Goal: Find specific fact: Find specific fact

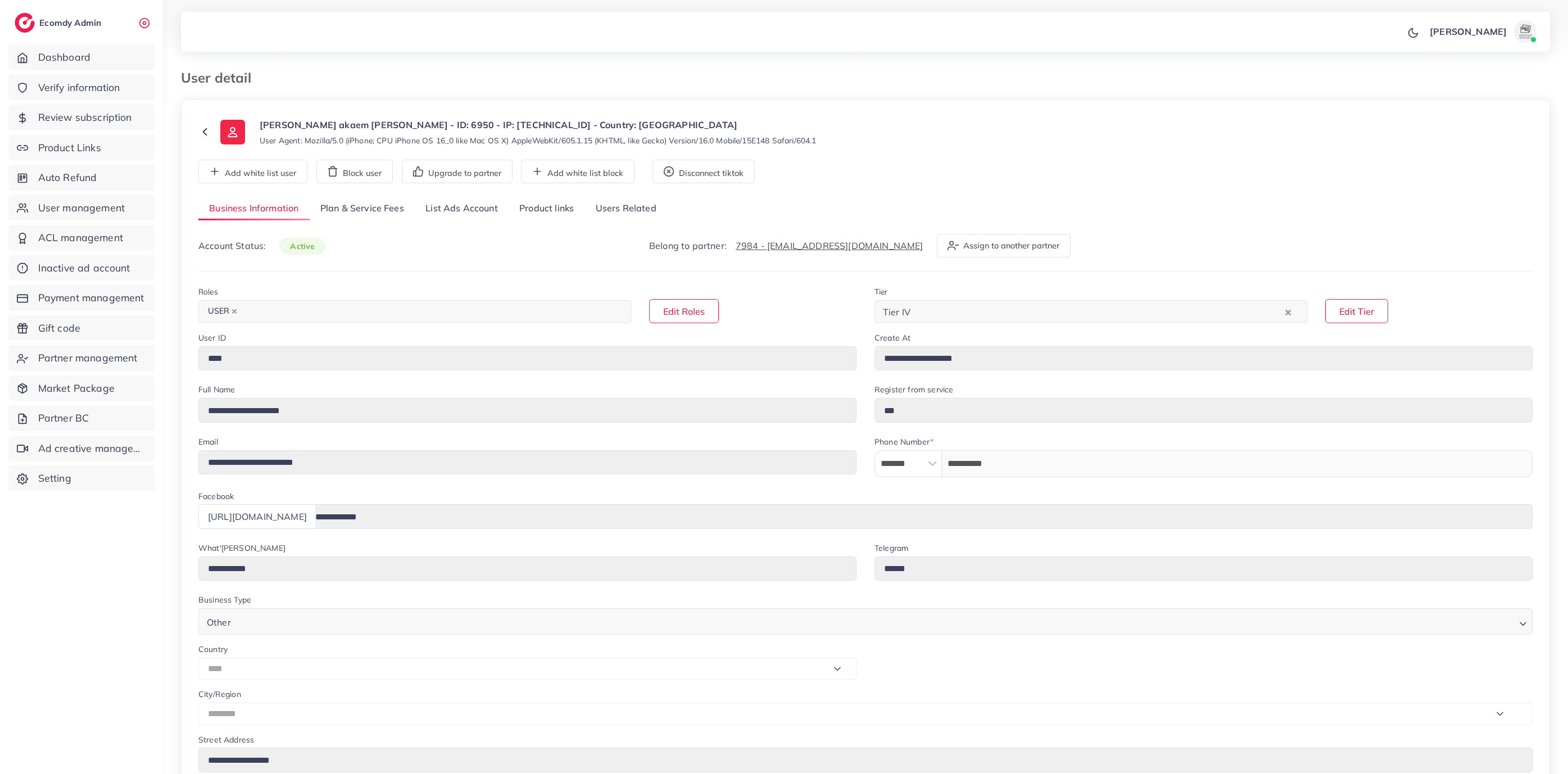
select select "****"
select select "********"
click at [467, 215] on link "List Ads Account" at bounding box center [461, 209] width 93 height 24
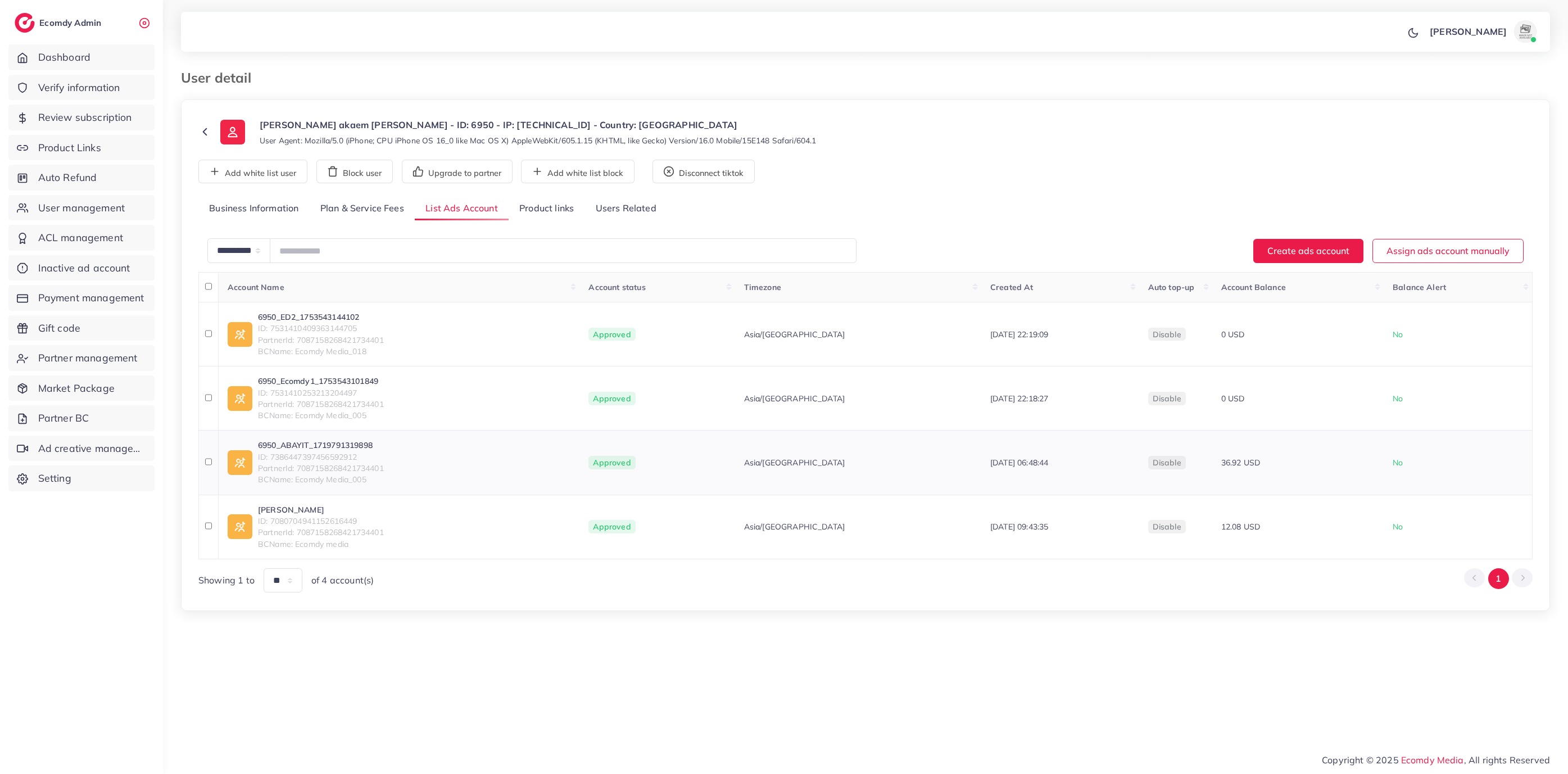
click at [317, 443] on link "6950_ABAYIT_1719791319898" at bounding box center [320, 445] width 126 height 11
click at [366, 444] on link "6950_ABAYIT_1719791319898" at bounding box center [320, 445] width 126 height 11
drag, startPoint x: 253, startPoint y: 442, endPoint x: 382, endPoint y: 447, distance: 129.1
click at [382, 448] on div "6950_ABAYIT_1719791319898 ID: 7386447397456592912 PartnerId: 708715826842173440…" at bounding box center [399, 463] width 343 height 46
copy link "6950_ABAYIT_1719791319898"
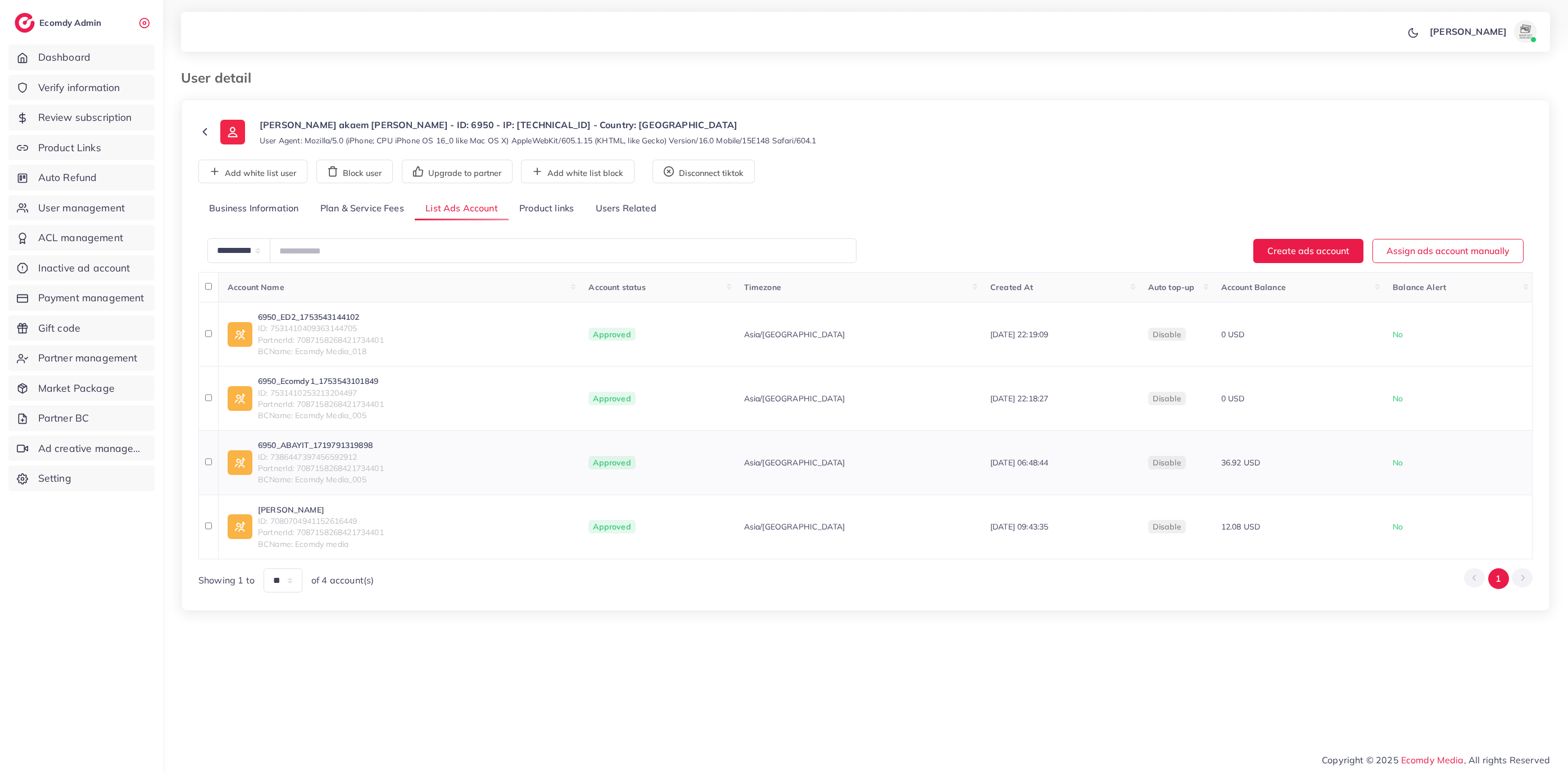
click at [365, 458] on span "ID: 7386447397456592912" at bounding box center [320, 457] width 126 height 11
drag, startPoint x: 365, startPoint y: 457, endPoint x: 272, endPoint y: 460, distance: 93.0
click at [271, 460] on span "ID: 7386447397456592912" at bounding box center [320, 457] width 126 height 11
copy span "7386447397456592912"
